Goal: Information Seeking & Learning: Check status

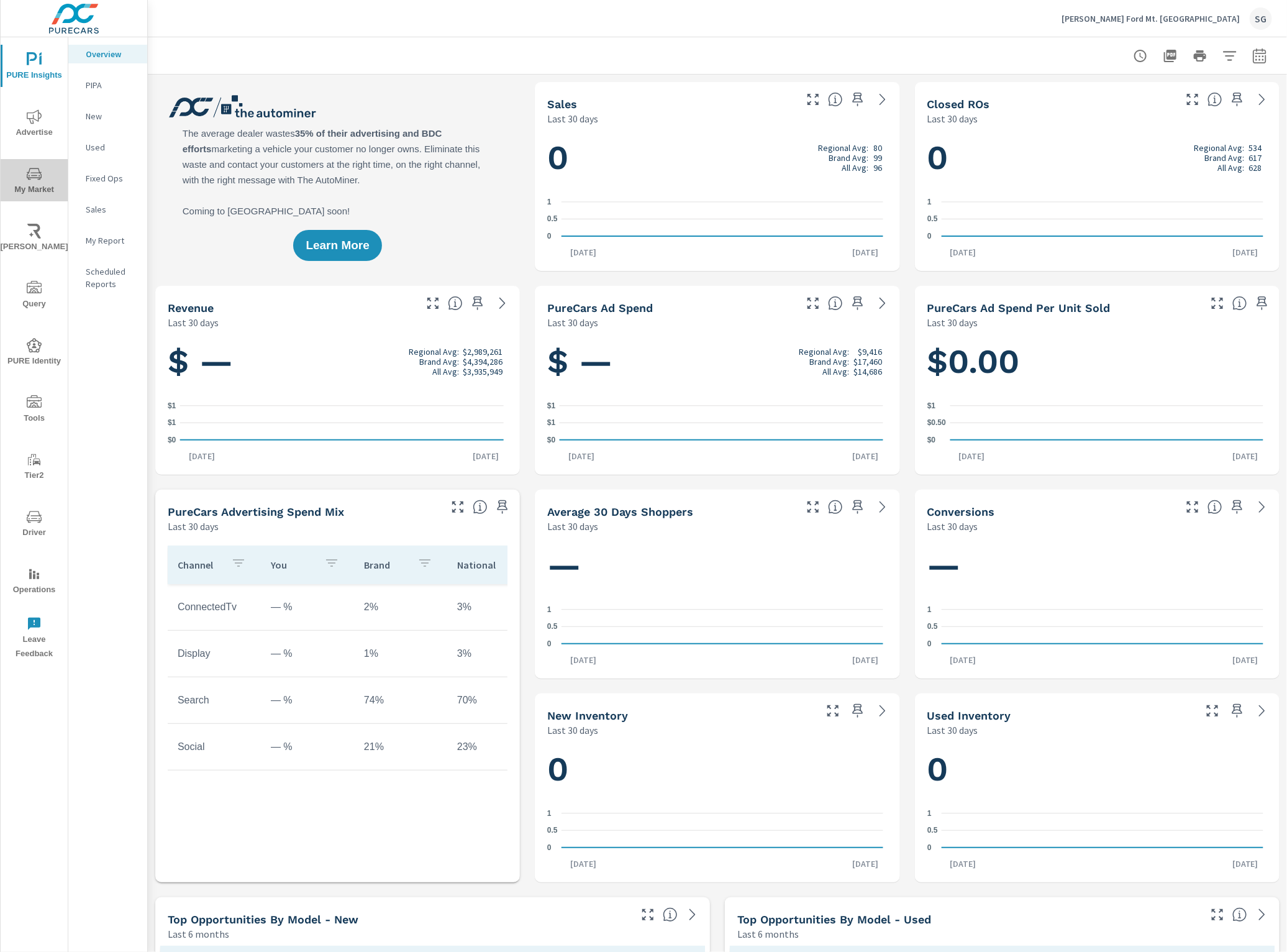
click at [31, 178] on icon "nav menu" at bounding box center [33, 173] width 15 height 15
